Goal: Information Seeking & Learning: Learn about a topic

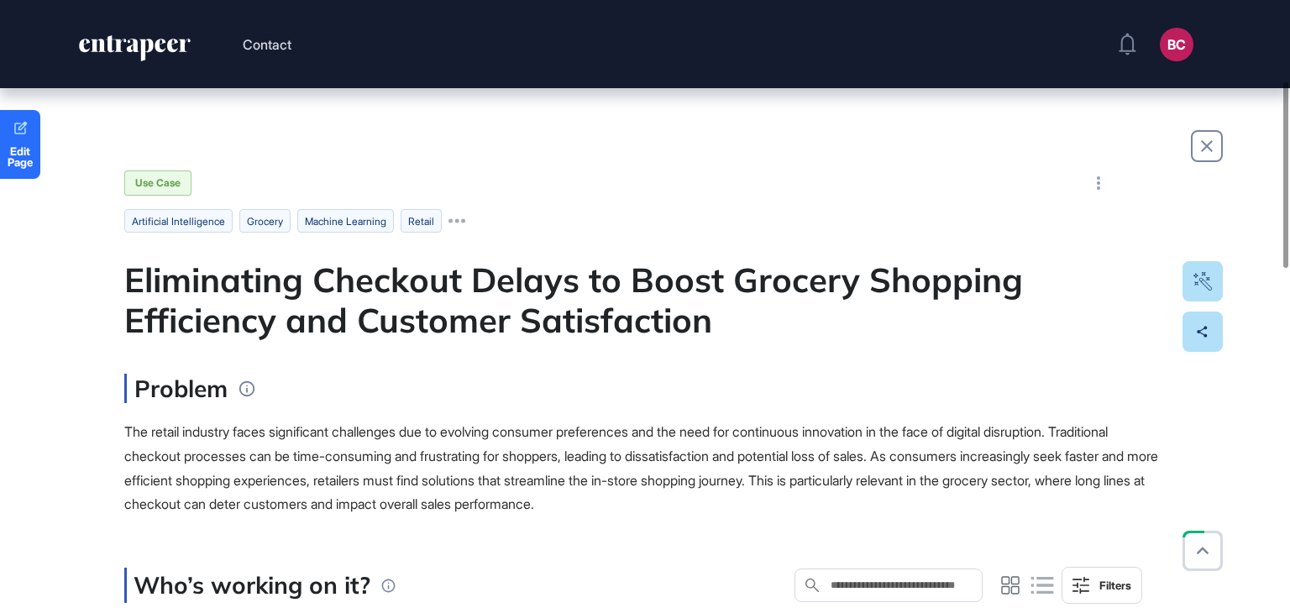
scroll to position [336, 0]
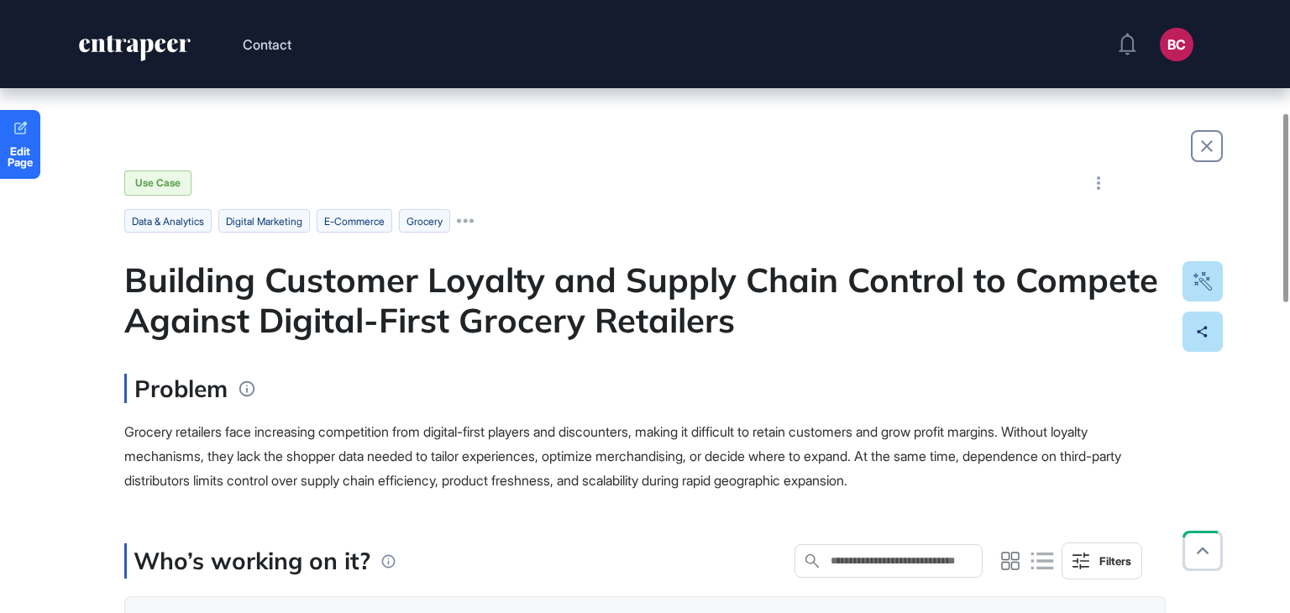
scroll to position [420, 0]
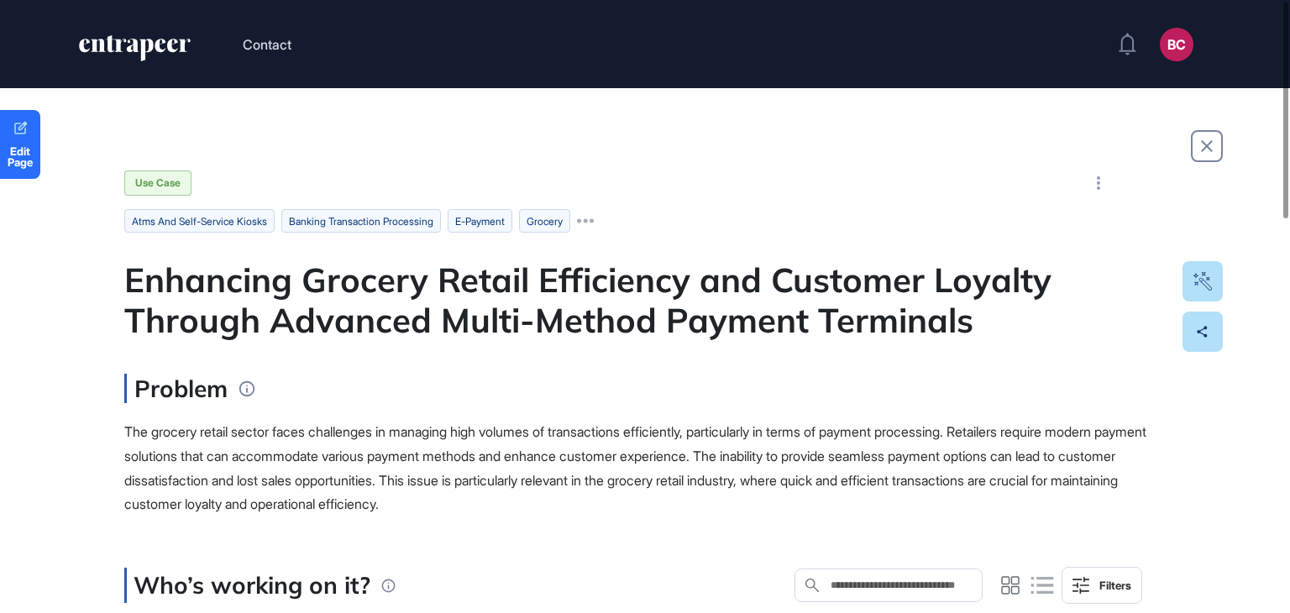
scroll to position [336, 0]
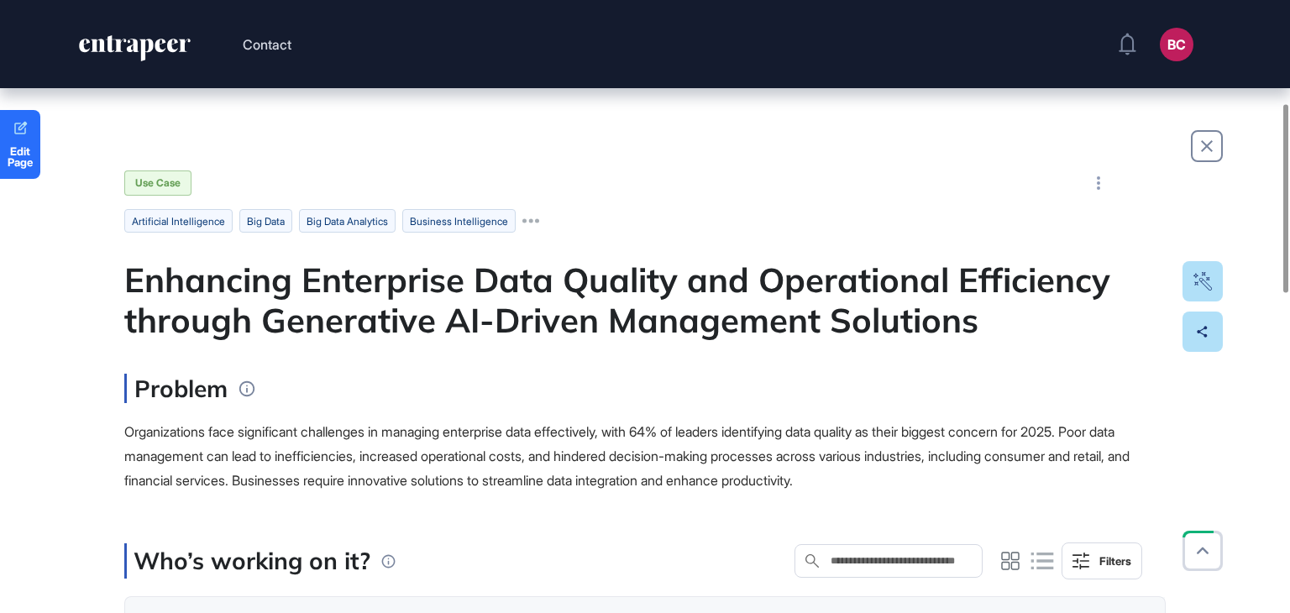
scroll to position [336, 0]
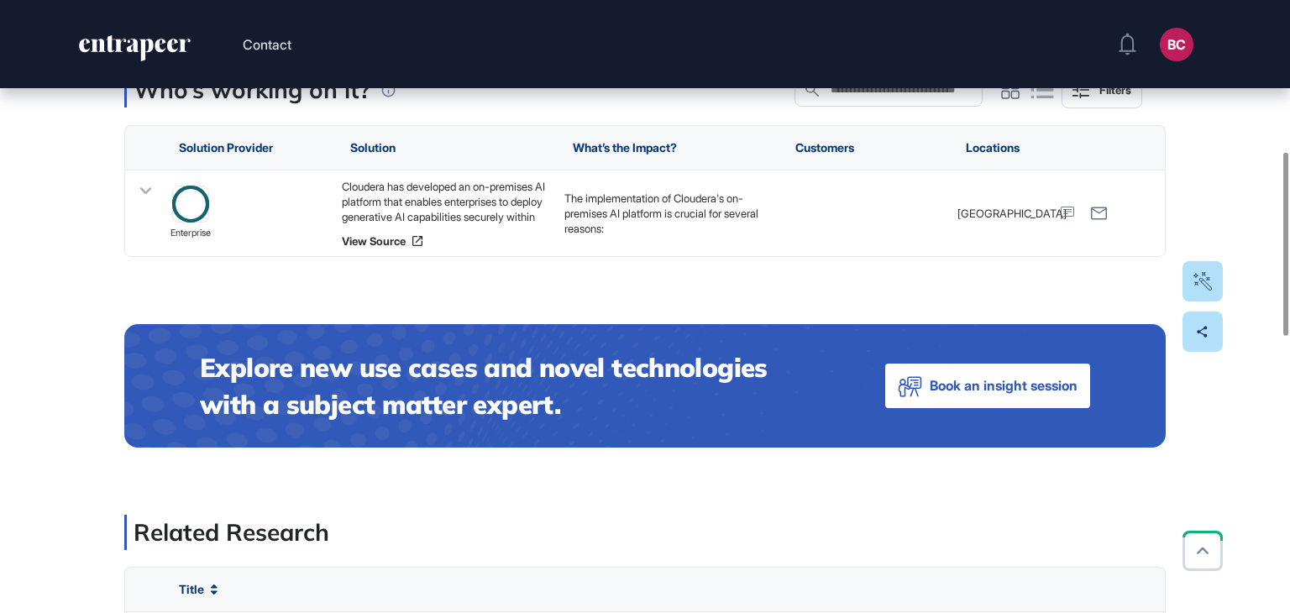
scroll to position [504, 0]
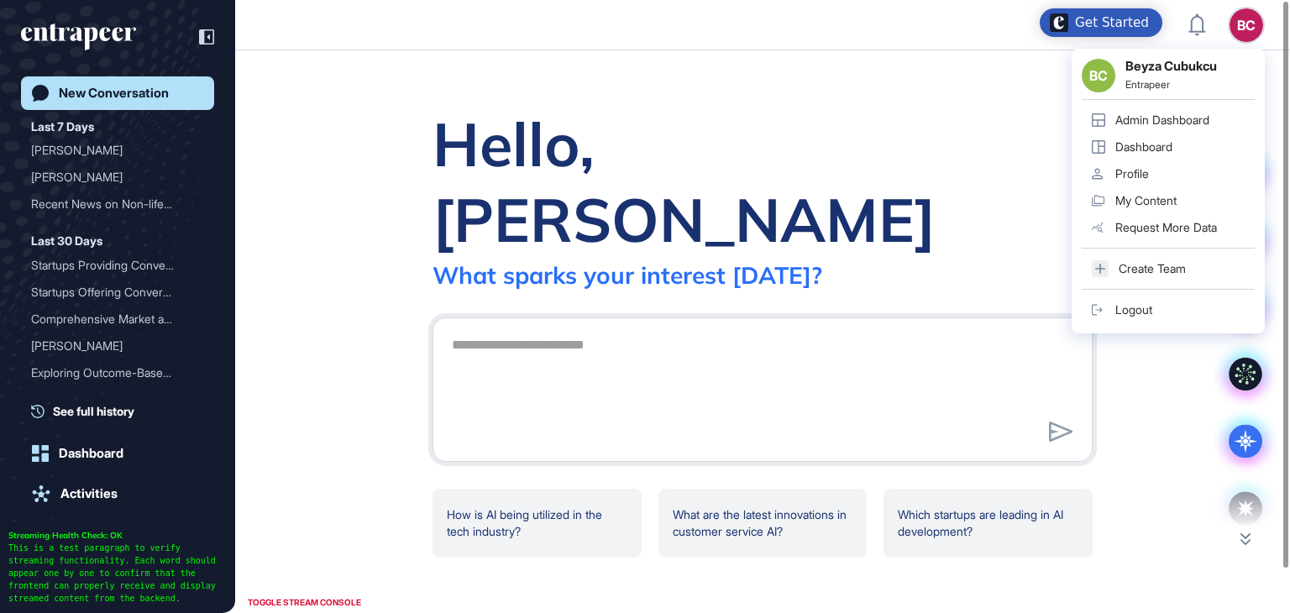
click at [1194, 123] on div "Admin Dashboard" at bounding box center [1162, 119] width 94 height 13
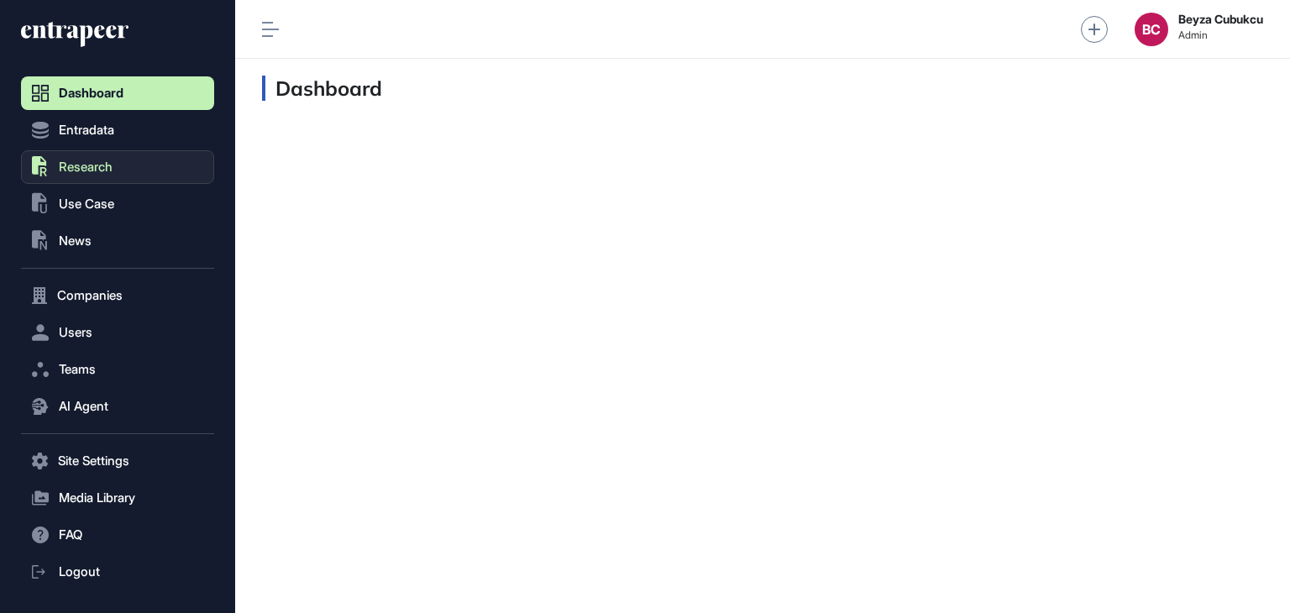
click at [81, 444] on button ".st0{fill:currentColor} Research" at bounding box center [117, 461] width 193 height 34
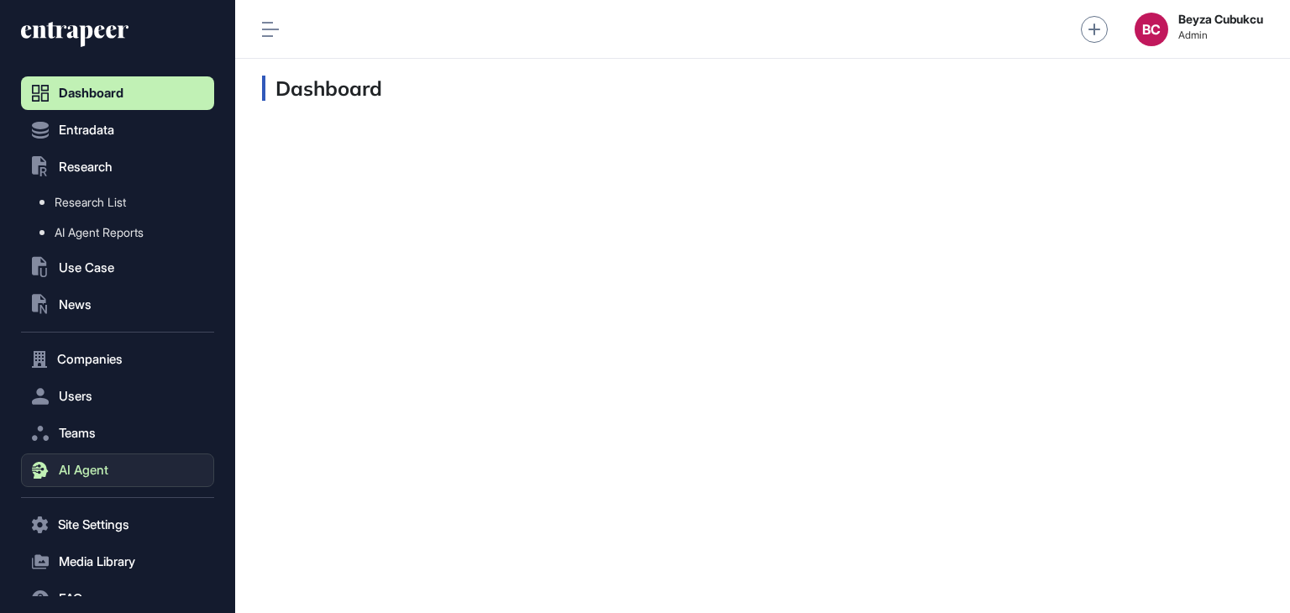
click at [69, 475] on span "AI Agent" at bounding box center [84, 470] width 50 height 13
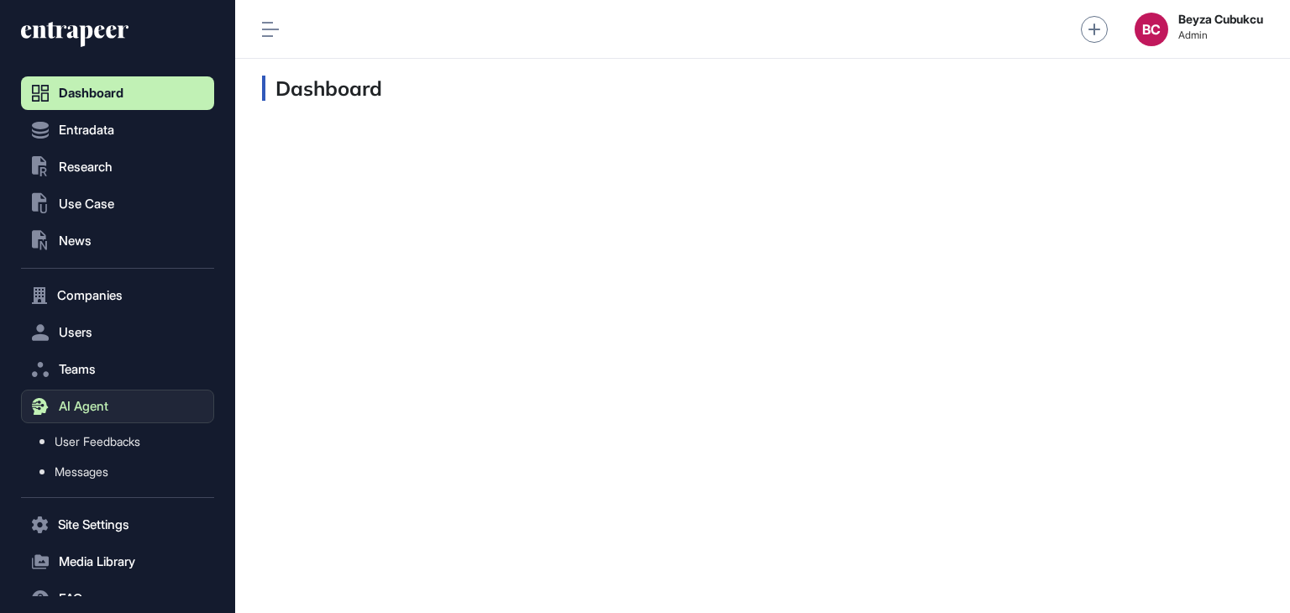
click at [91, 543] on nav "Dashboard Entradata .st0{fill:currentColor} Research .st0{fill:currentColor} Us…" at bounding box center [117, 385] width 193 height 618
click at [101, 471] on span "Messages" at bounding box center [82, 471] width 54 height 13
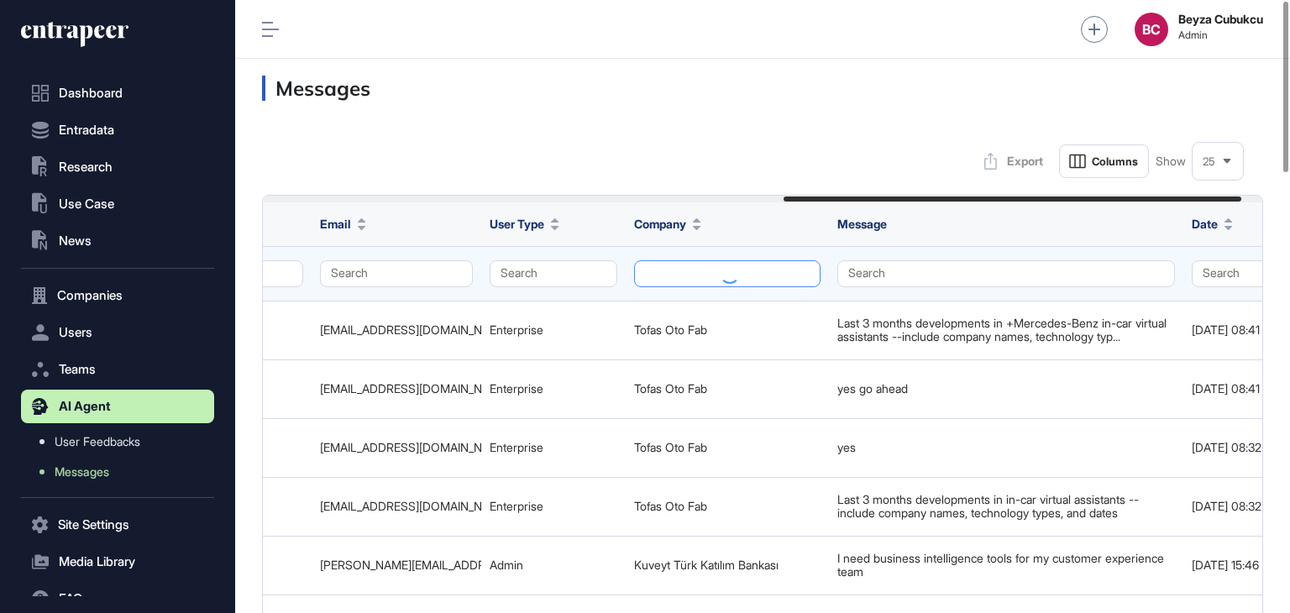
scroll to position [0, 1179]
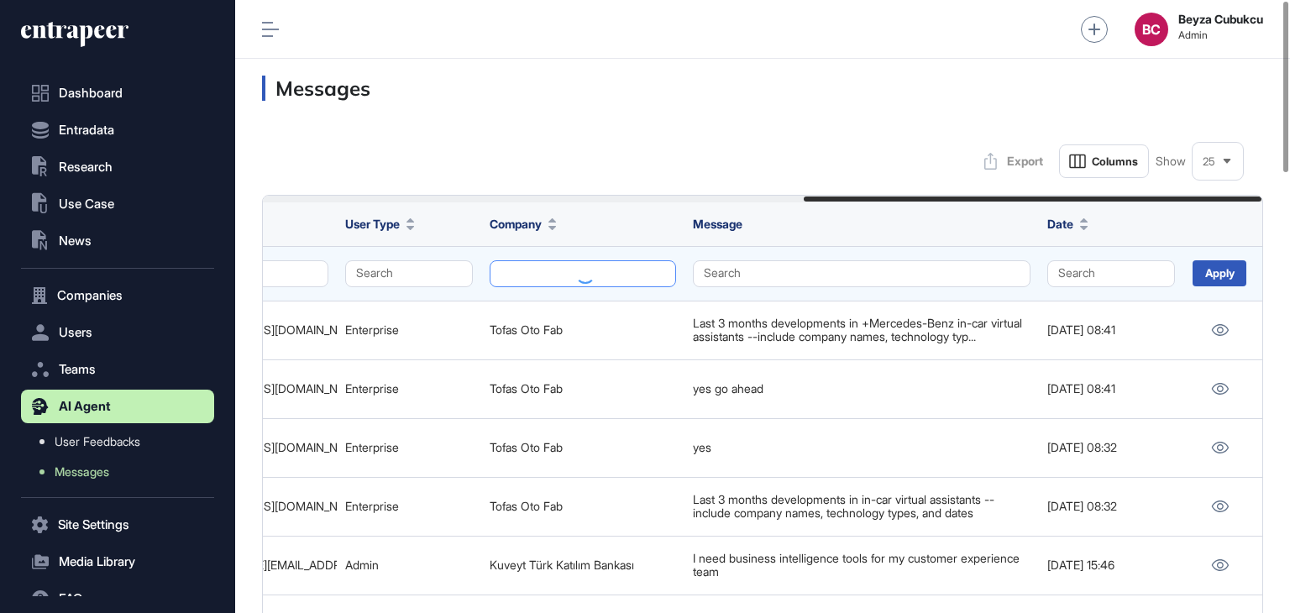
click at [585, 282] on button at bounding box center [583, 273] width 186 height 27
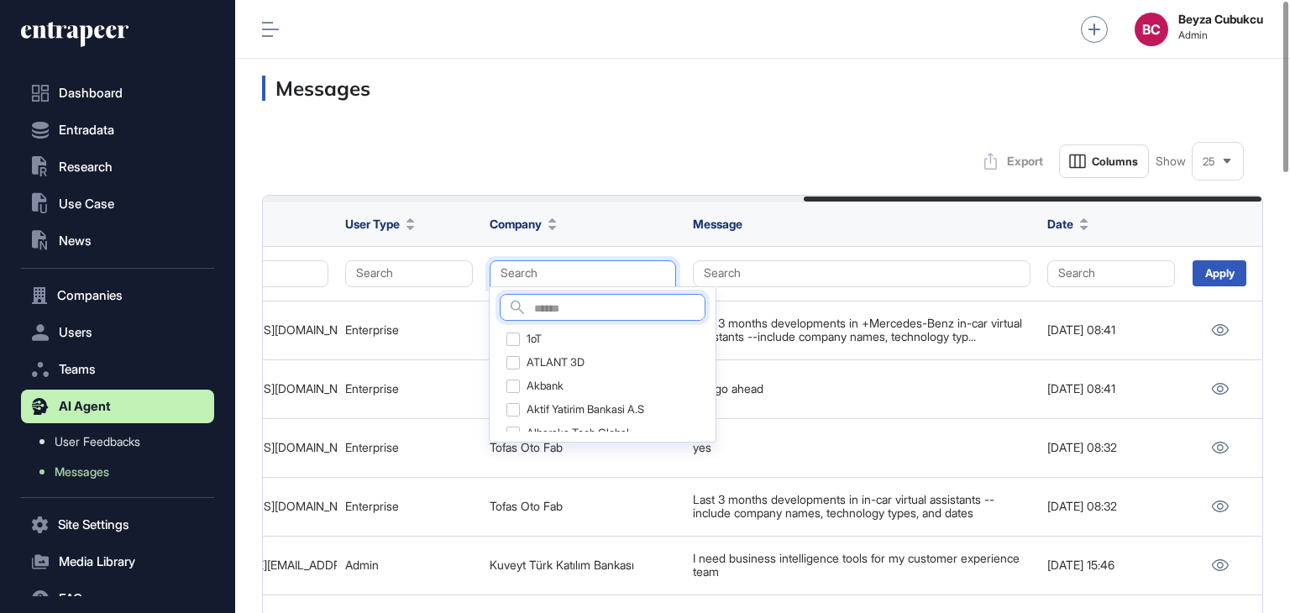
click at [554, 307] on input "text" at bounding box center [619, 309] width 170 height 23
type input "**"
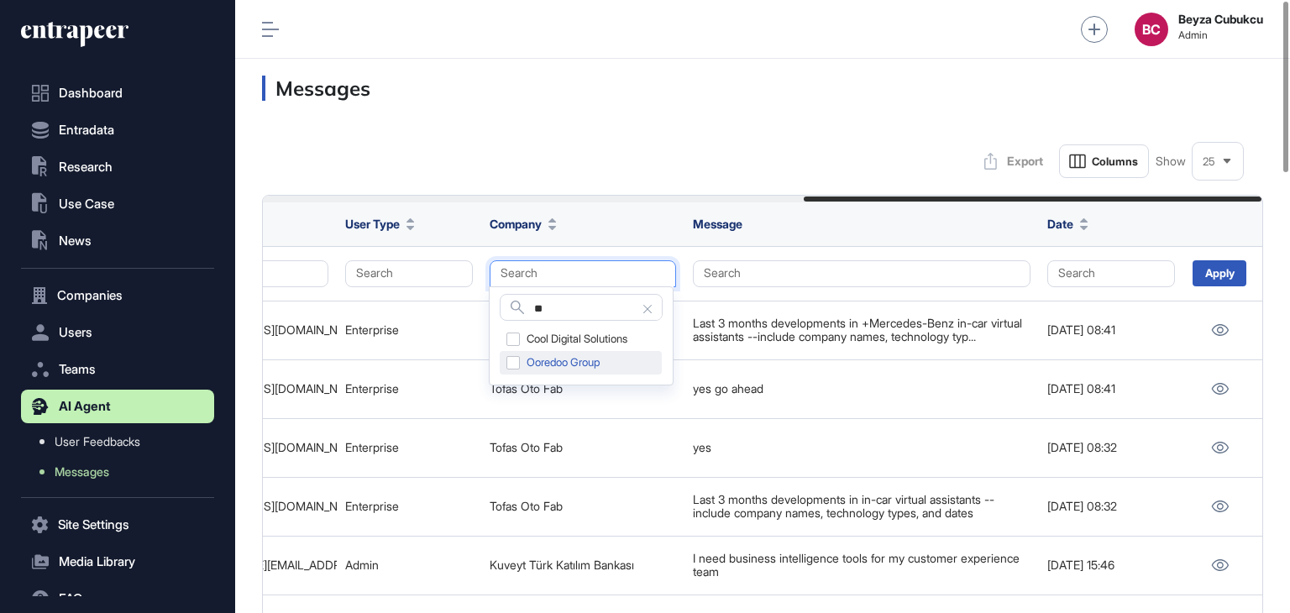
click at [516, 360] on div "Ooredoo Group" at bounding box center [581, 363] width 162 height 24
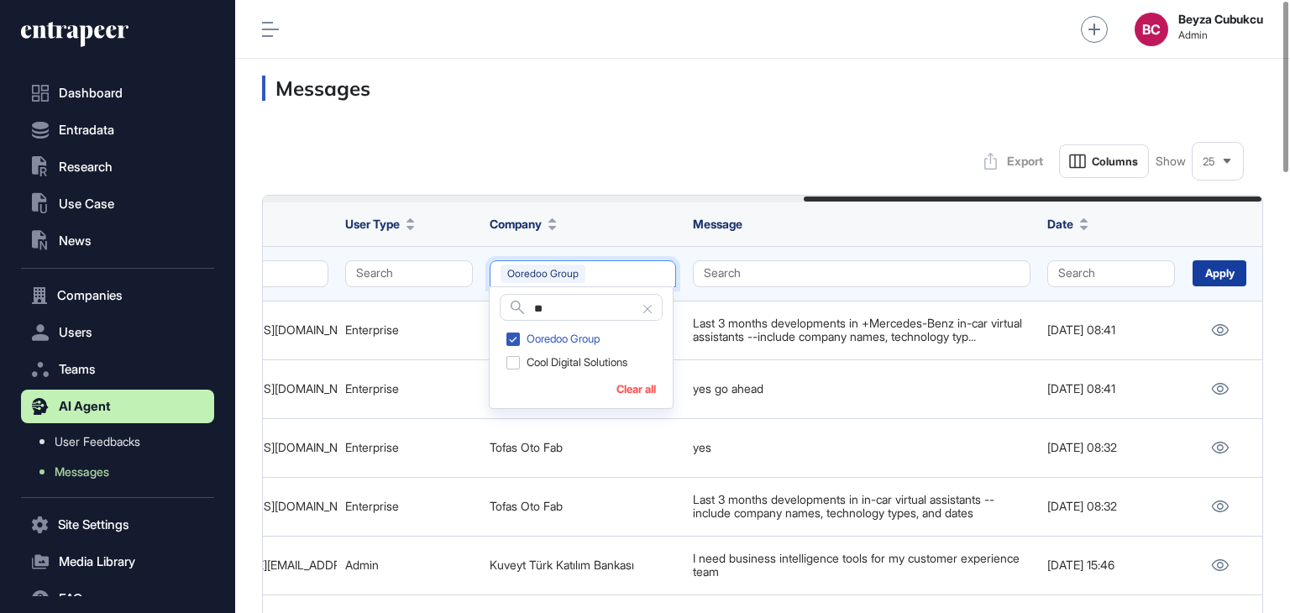
click at [1229, 275] on div "Apply" at bounding box center [1219, 273] width 54 height 26
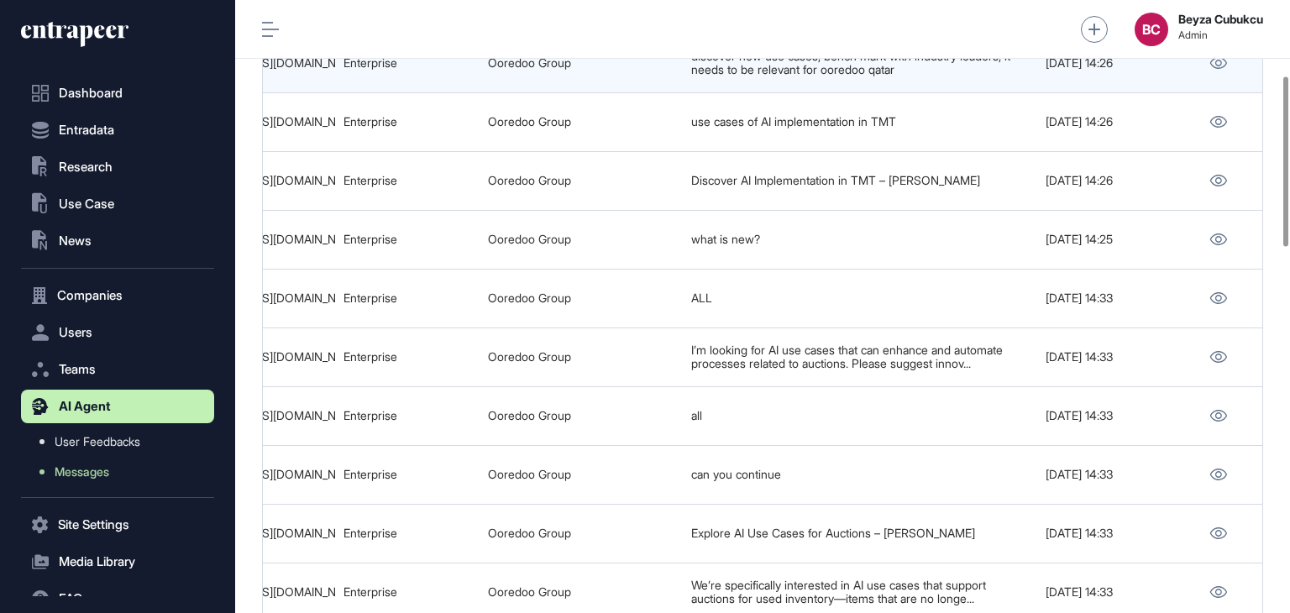
scroll to position [336, 0]
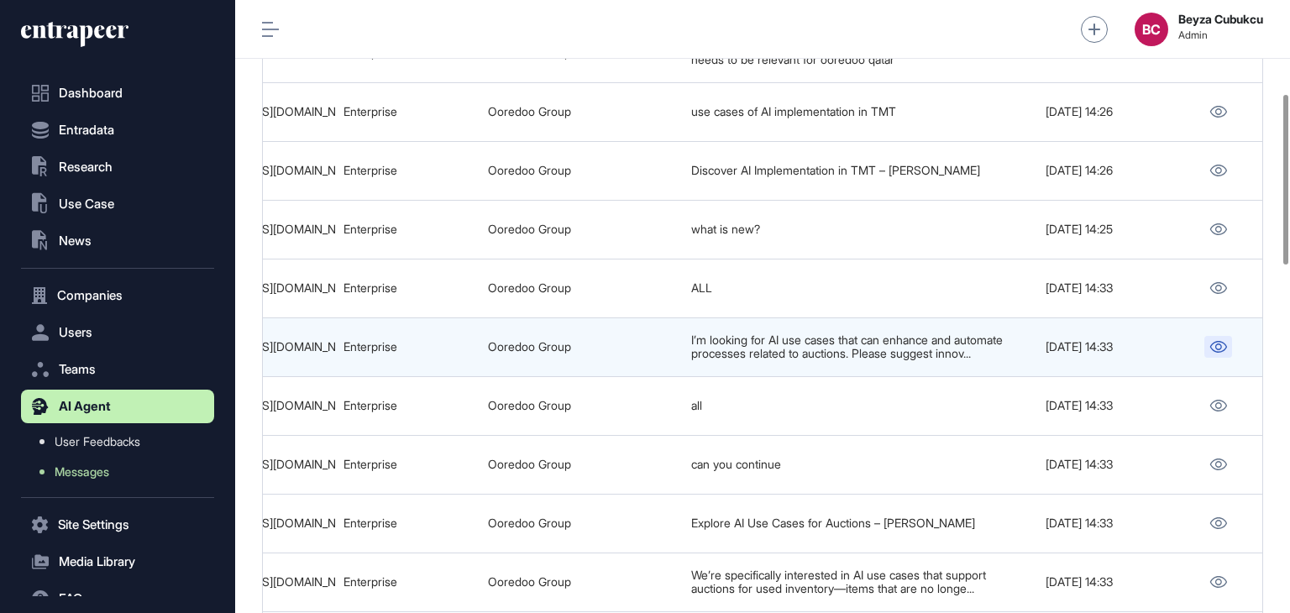
click at [1222, 348] on icon at bounding box center [1218, 347] width 17 height 12
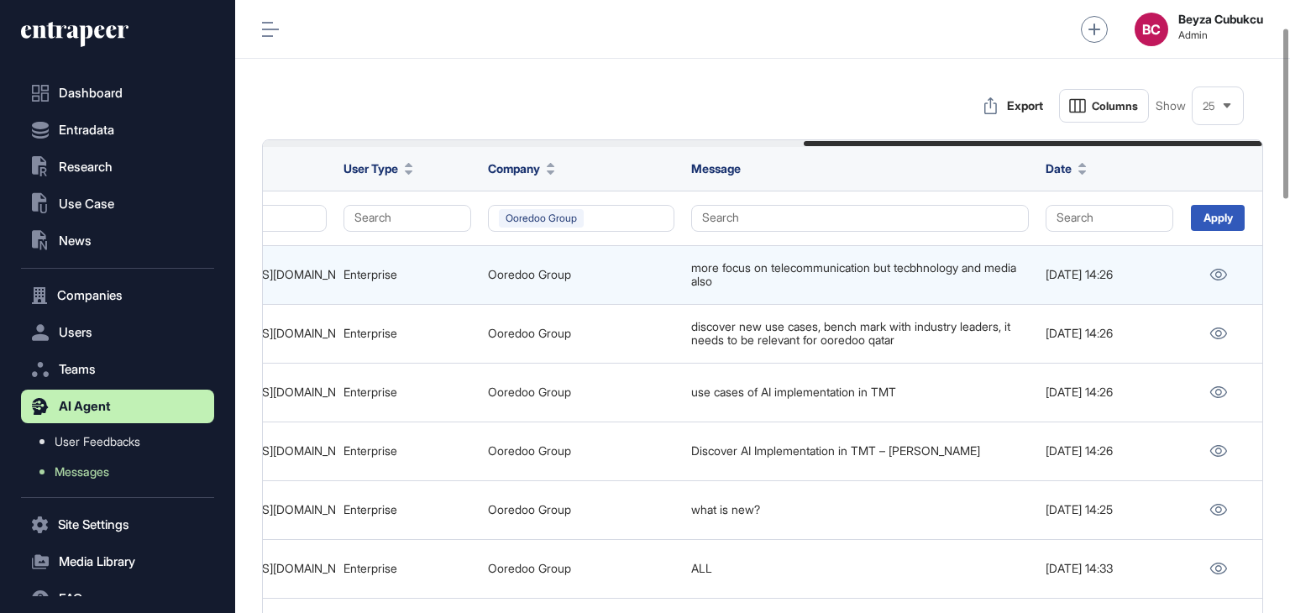
scroll to position [0, 0]
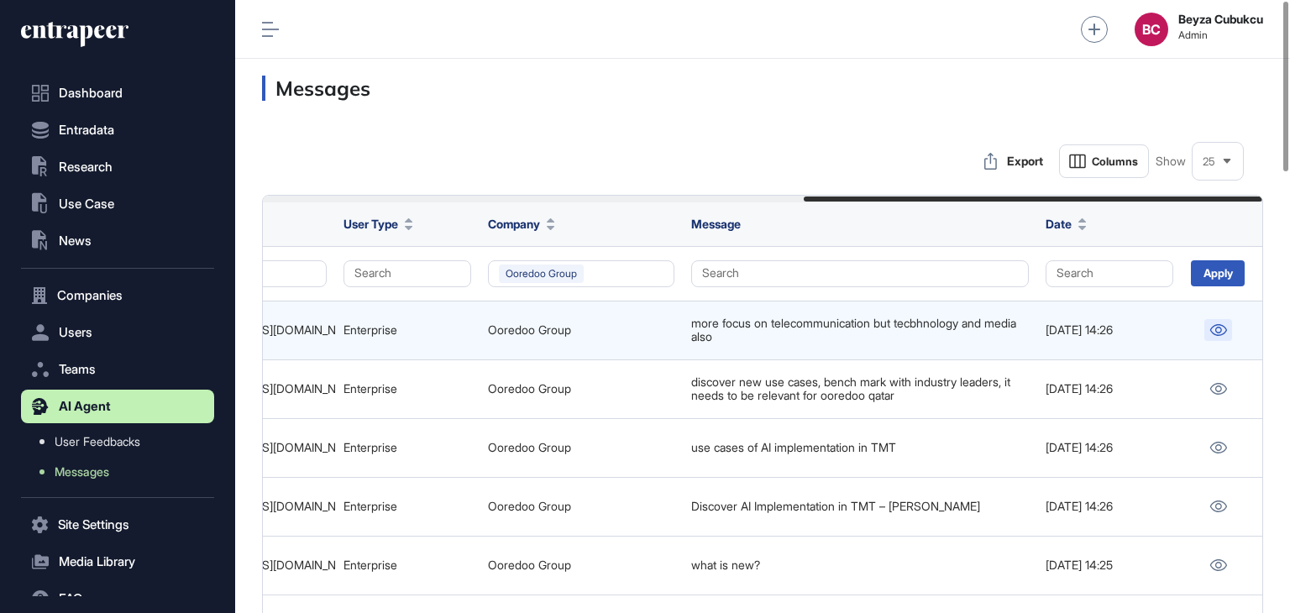
click at [1209, 330] on icon at bounding box center [1218, 330] width 18 height 12
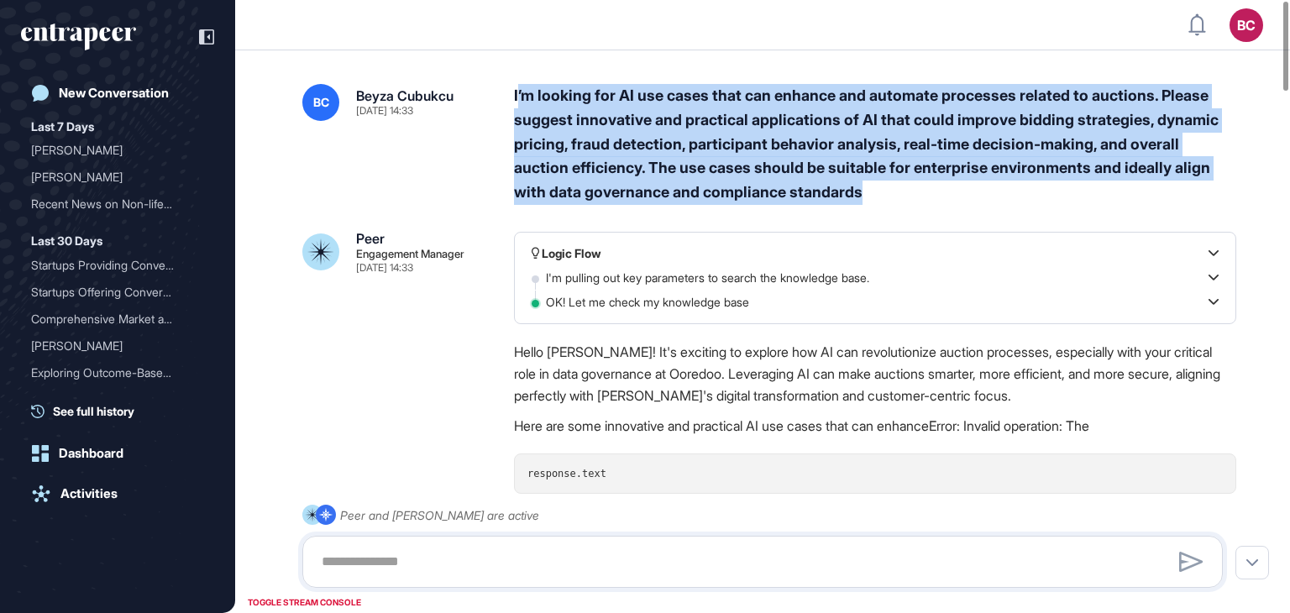
drag, startPoint x: 537, startPoint y: 98, endPoint x: 937, endPoint y: 206, distance: 414.7
click at [878, 188] on div "I’m looking for AI use cases that can enhance and automate processes related to…" at bounding box center [875, 144] width 722 height 121
drag, startPoint x: 887, startPoint y: 190, endPoint x: 510, endPoint y: 96, distance: 388.6
click at [510, 96] on div "BC Beyza Cubukcu Jul 06, 2025 14:33 I’m looking for AI use cases that can enhan…" at bounding box center [762, 144] width 920 height 121
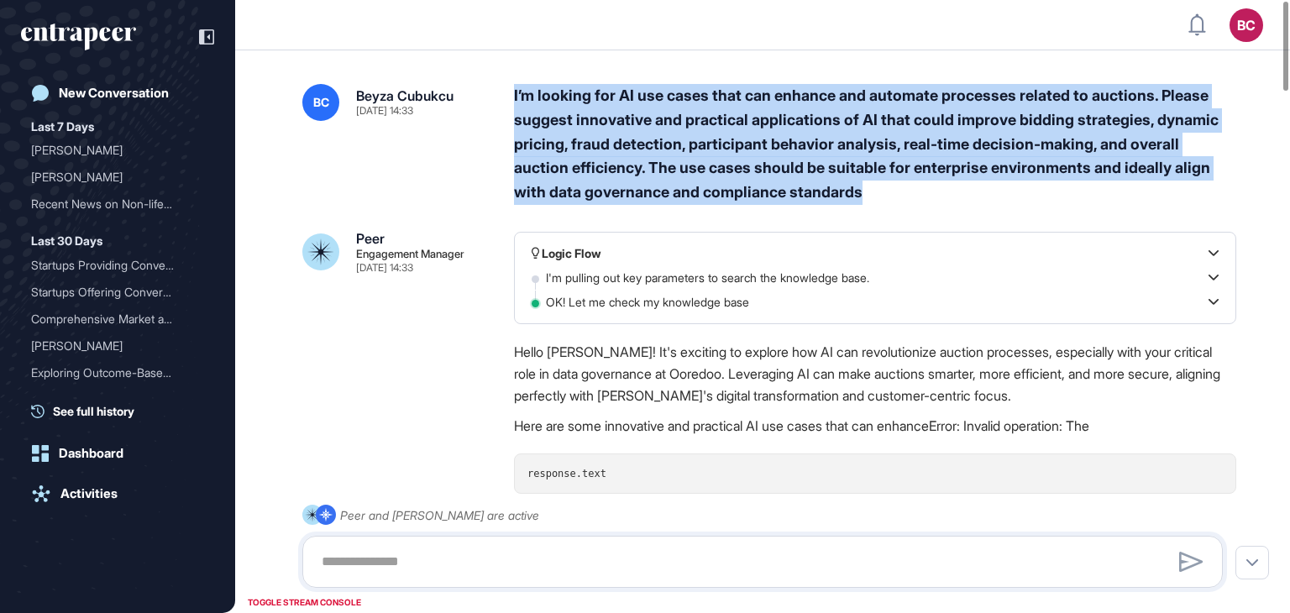
copy div "I’m looking for AI use cases that can enhance and automate processes related to…"
click at [625, 144] on div "I’m looking for AI use cases that can enhance and automate processes related to…" at bounding box center [875, 144] width 722 height 121
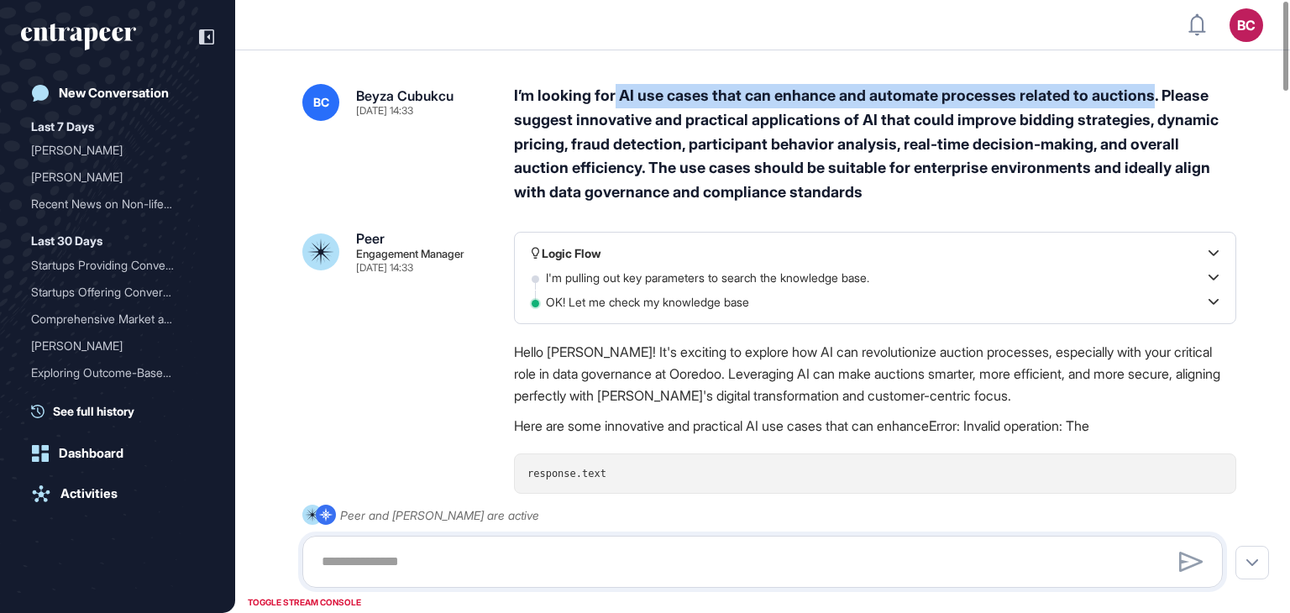
drag, startPoint x: 615, startPoint y: 88, endPoint x: 1162, endPoint y: 99, distance: 547.6
click at [1162, 99] on div "I’m looking for AI use cases that can enhance and automate processes related to…" at bounding box center [875, 144] width 722 height 121
copy div "AI use cases that can enhance and automate processes related to auctions"
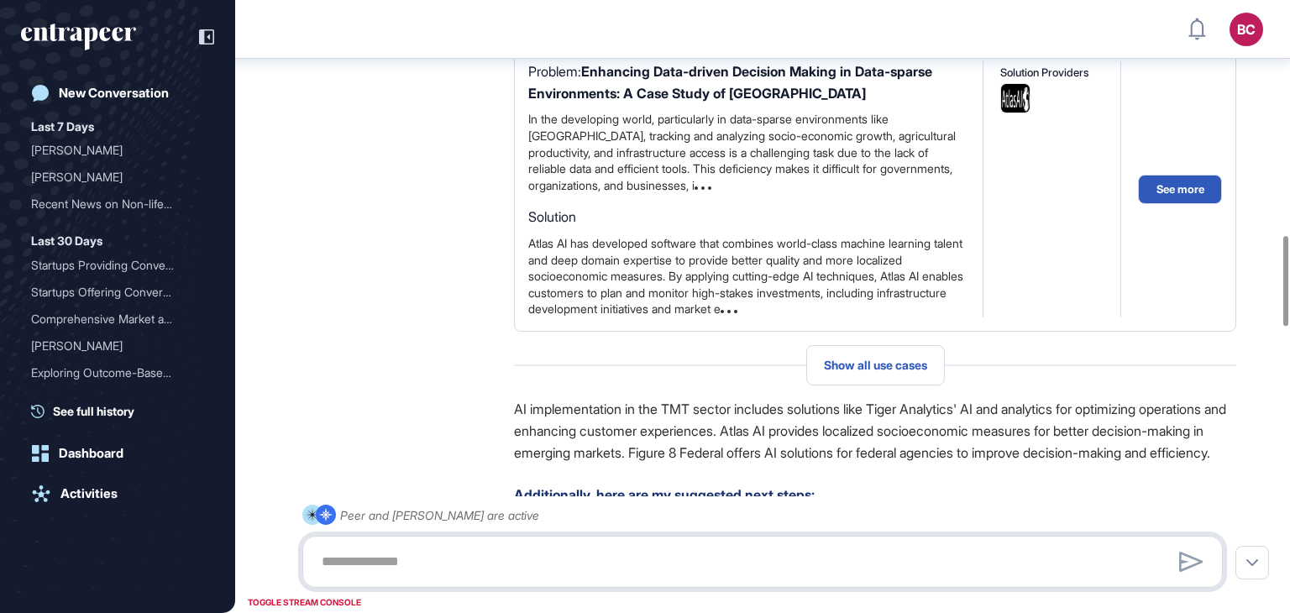
scroll to position [2192, 0]
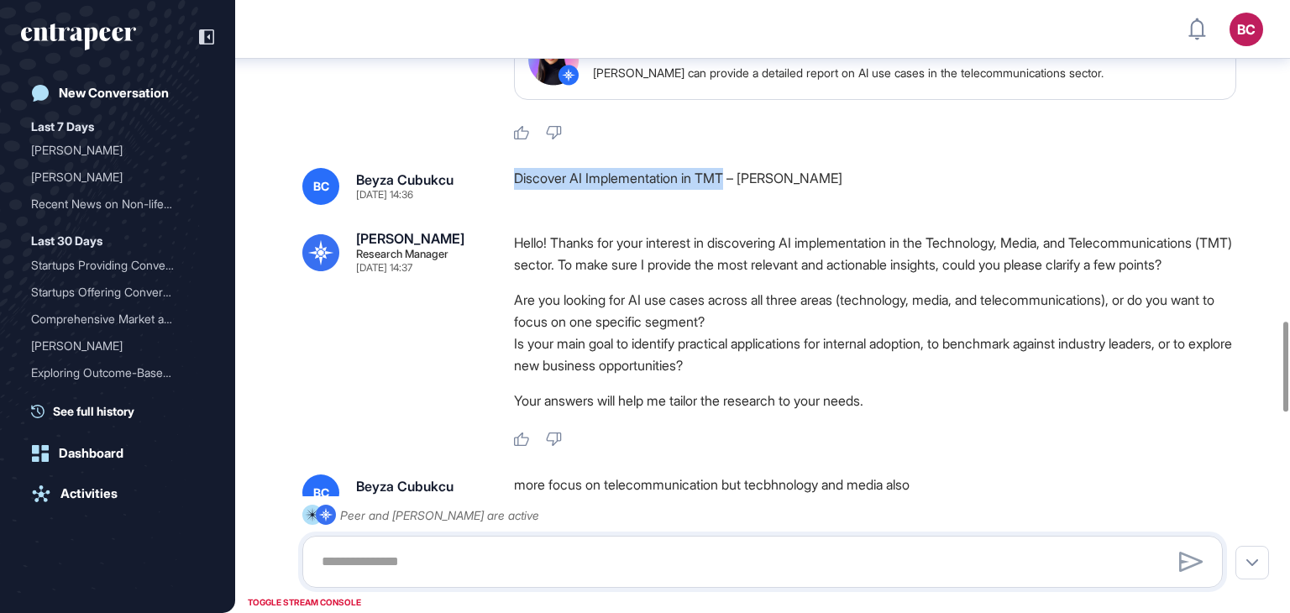
drag, startPoint x: 516, startPoint y: 209, endPoint x: 732, endPoint y: 220, distance: 216.9
click at [732, 205] on div "Discover AI Implementation in TMT – [PERSON_NAME]" at bounding box center [875, 186] width 722 height 37
click at [588, 205] on div "Discover AI Implementation in TMT – [PERSON_NAME]" at bounding box center [875, 186] width 722 height 37
drag, startPoint x: 575, startPoint y: 212, endPoint x: 736, endPoint y: 213, distance: 160.4
click at [736, 205] on div "Discover AI Implementation in TMT – [PERSON_NAME]" at bounding box center [875, 186] width 722 height 37
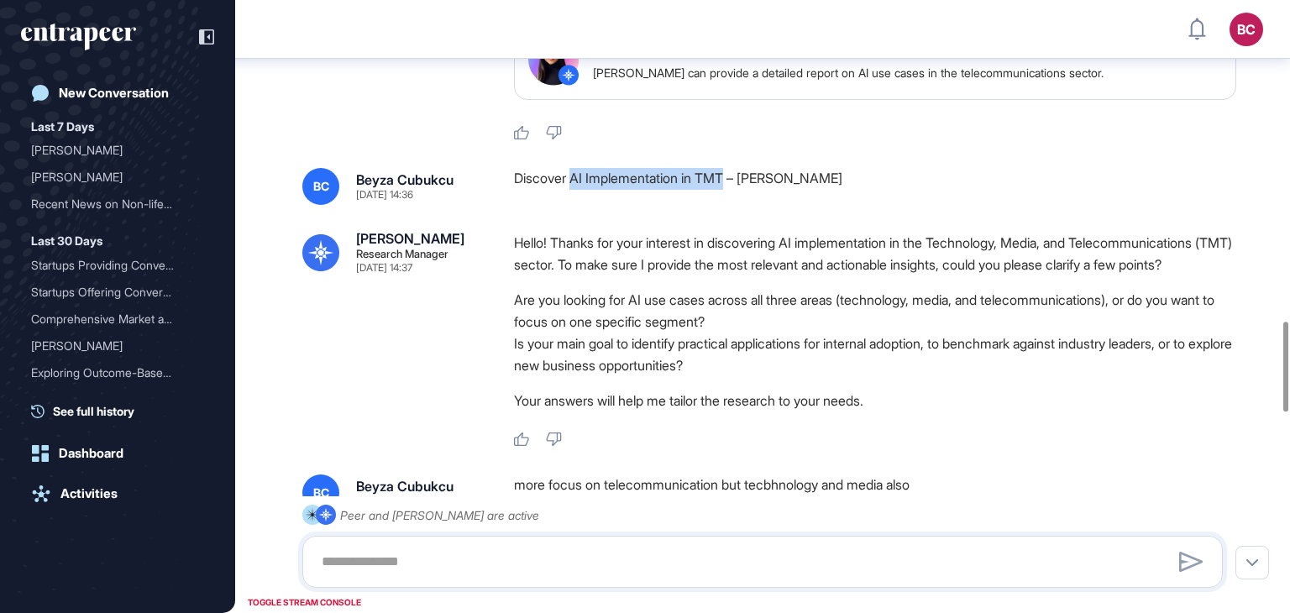
copy div "AI Implementation in TMT"
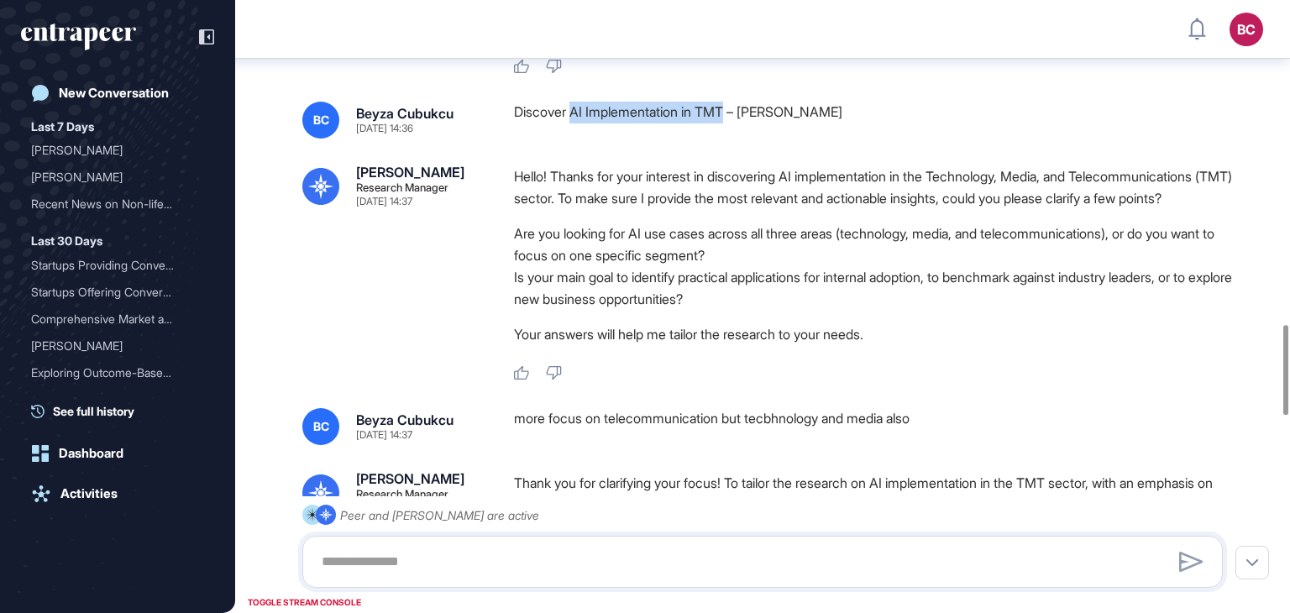
scroll to position [2214, 0]
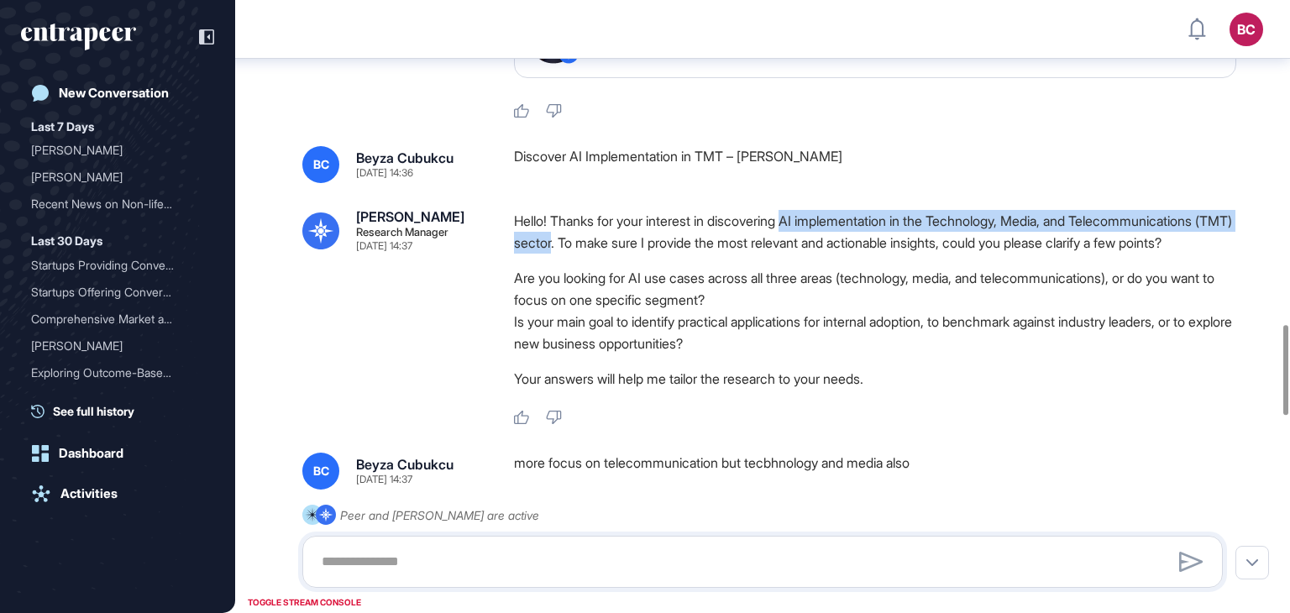
drag, startPoint x: 799, startPoint y: 256, endPoint x: 727, endPoint y: 275, distance: 74.8
click at [727, 254] on p "Hello! Thanks for your interest in discovering AI implementation in the Technol…" at bounding box center [875, 232] width 722 height 44
copy p "AI implementation in the Technology, Media, and Telecommunications (TMT) sector"
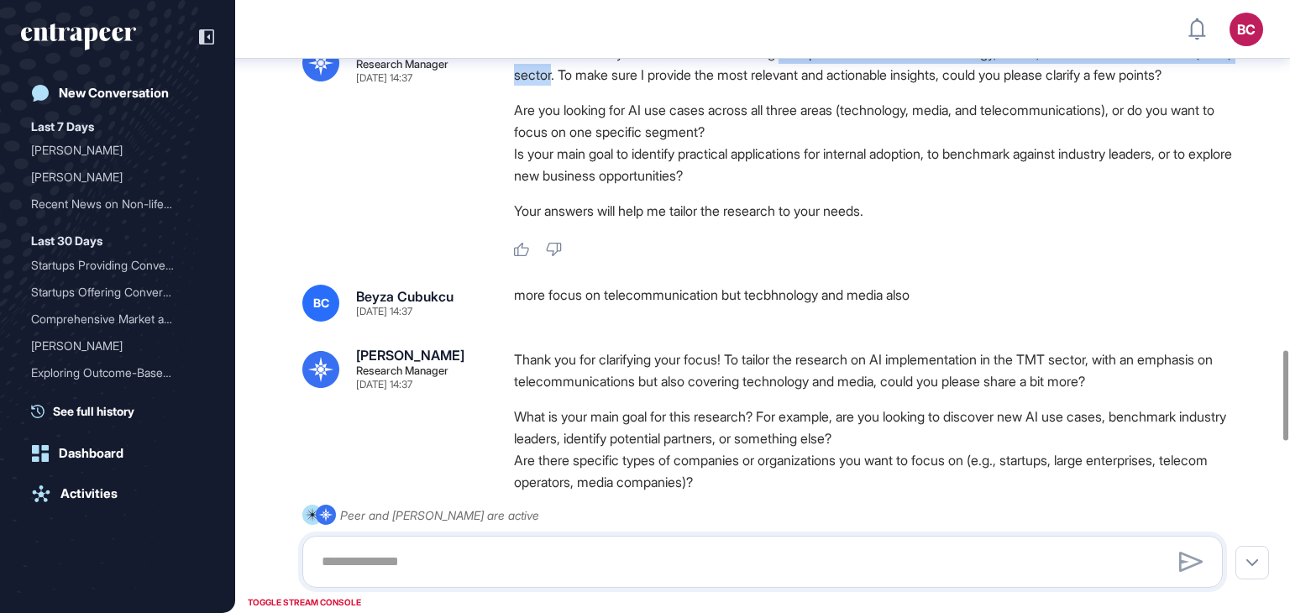
scroll to position [2717, 0]
